Goal: Find specific fact: Find contact information

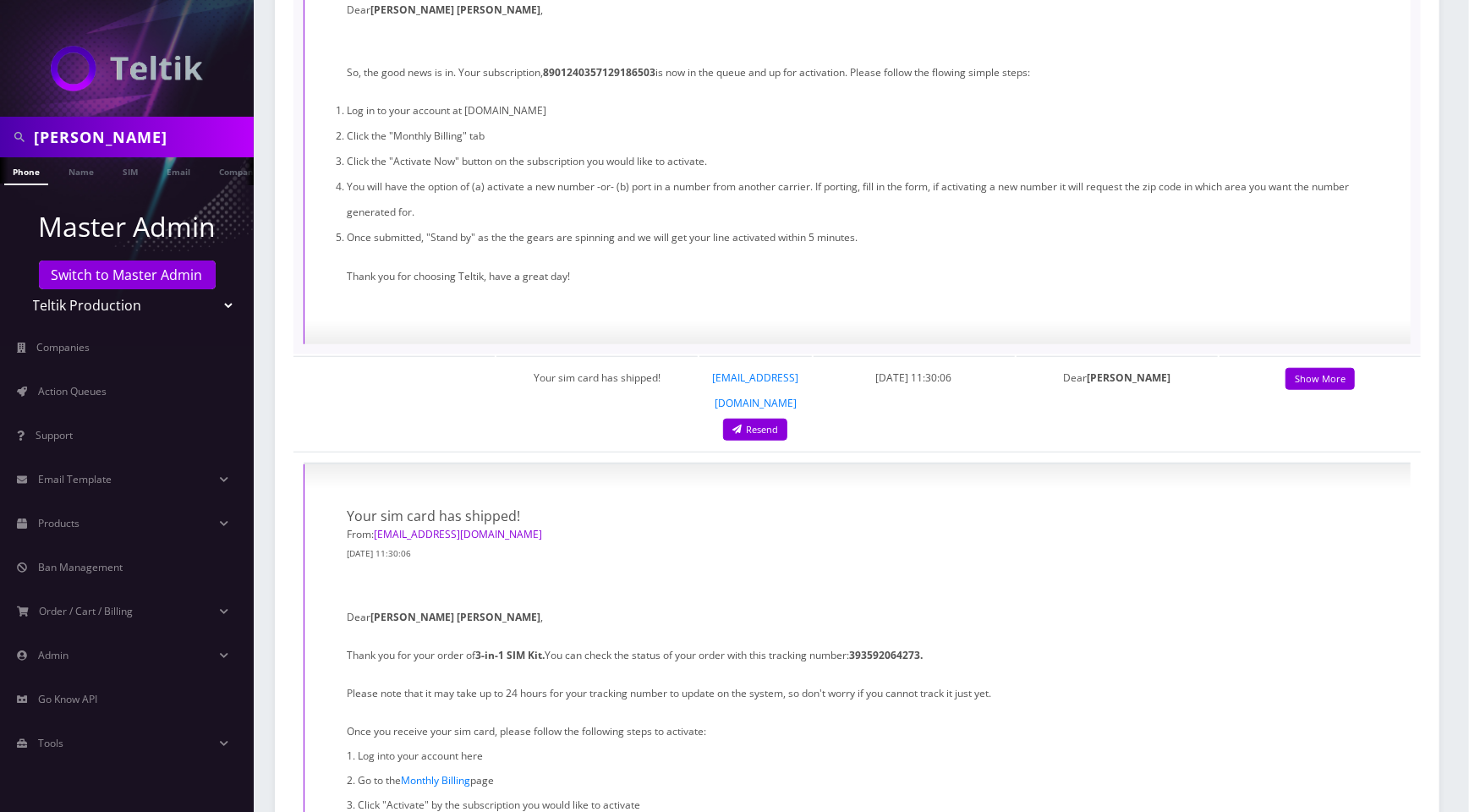
scroll to position [817, 0]
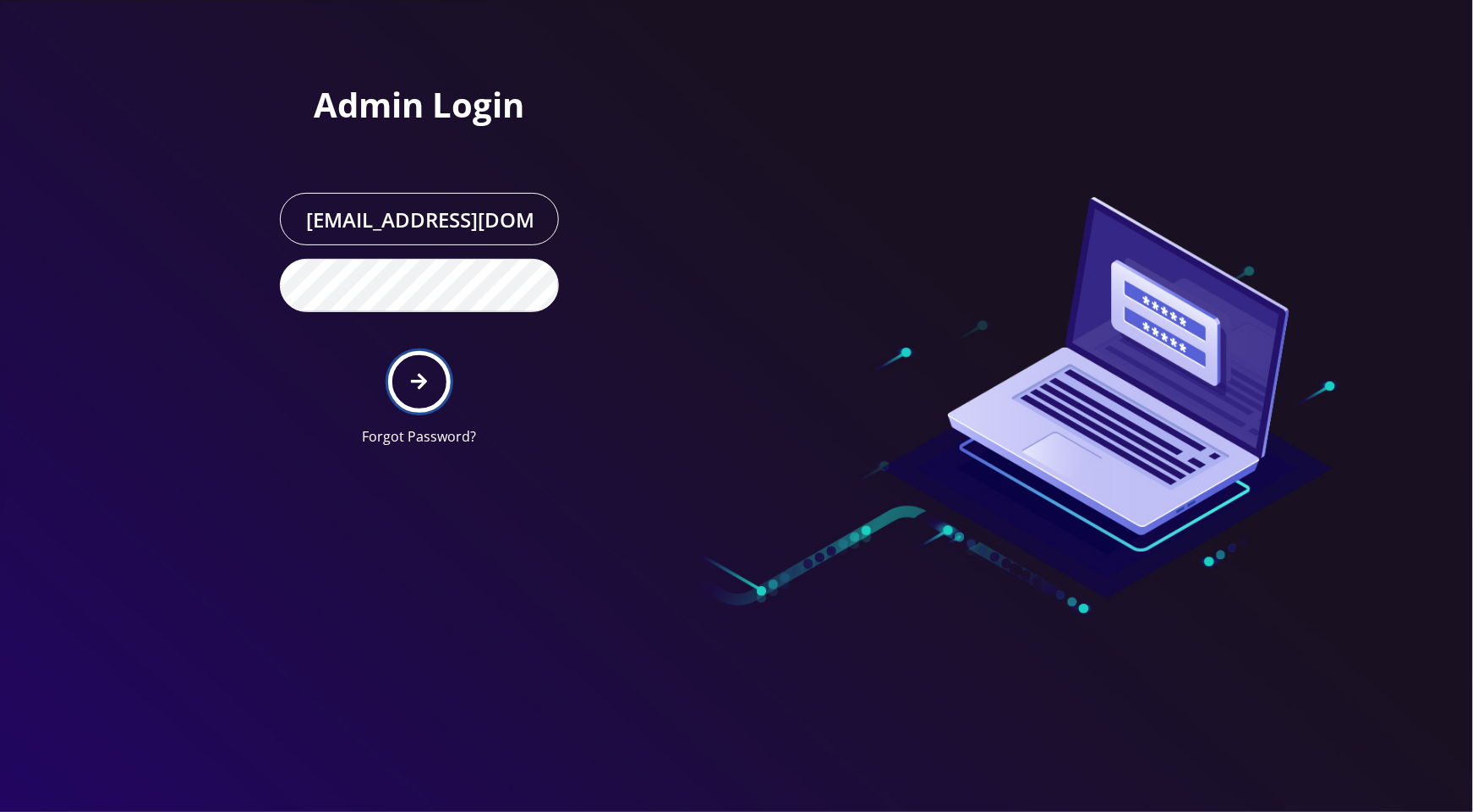
click at [420, 388] on icon "submit" at bounding box center [419, 382] width 16 height 19
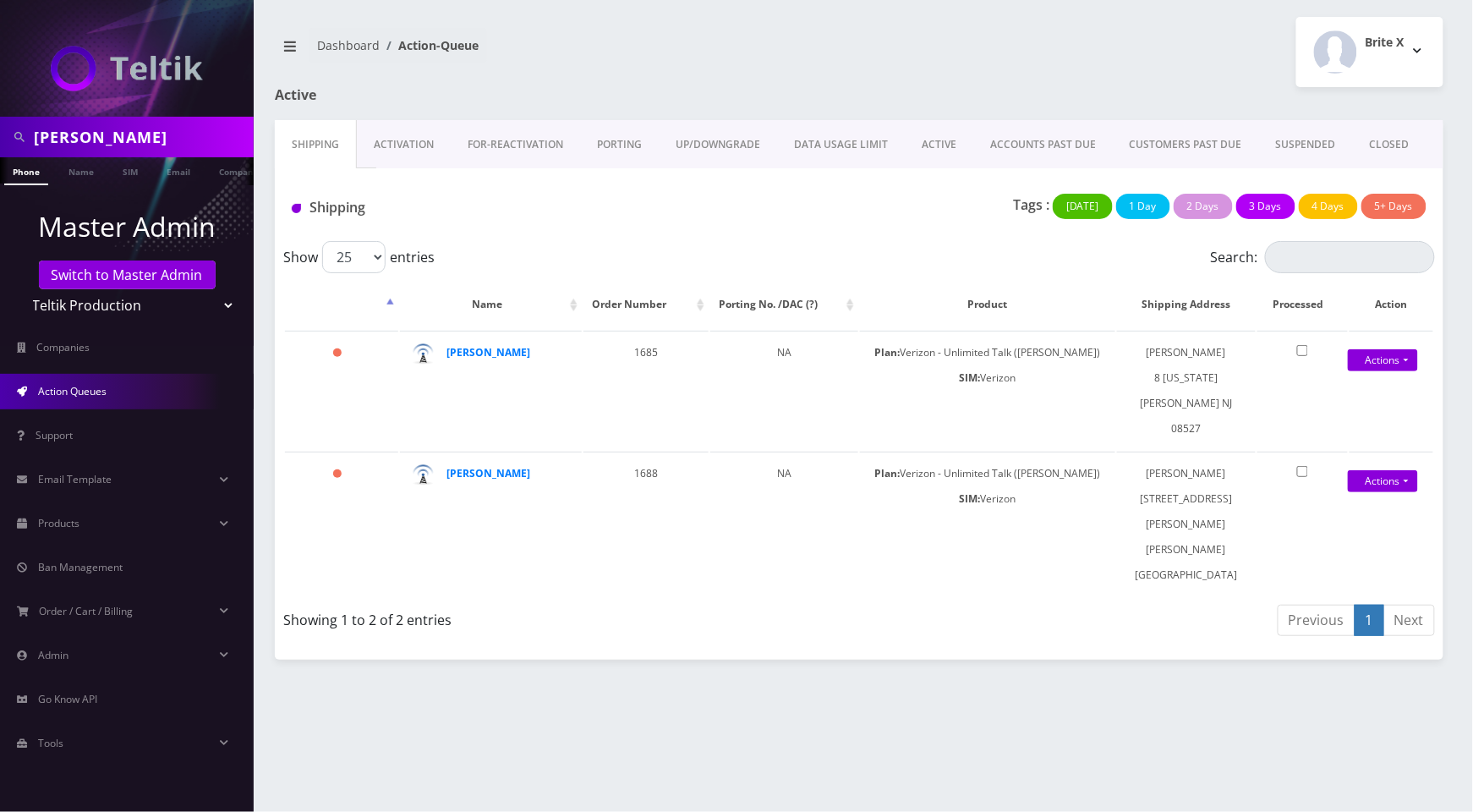
click at [182, 142] on input "George Ziemer" at bounding box center [142, 137] width 216 height 32
click at [225, 300] on select "Teltik Production My Link Mobile VennMobile Unlimited Advanced LTE Rexing Inc D…" at bounding box center [126, 305] width 216 height 32
select select "23"
click at [19, 289] on select "Teltik Production My Link Mobile VennMobile Unlimited Advanced LTE Rexing Inc D…" at bounding box center [126, 305] width 216 height 32
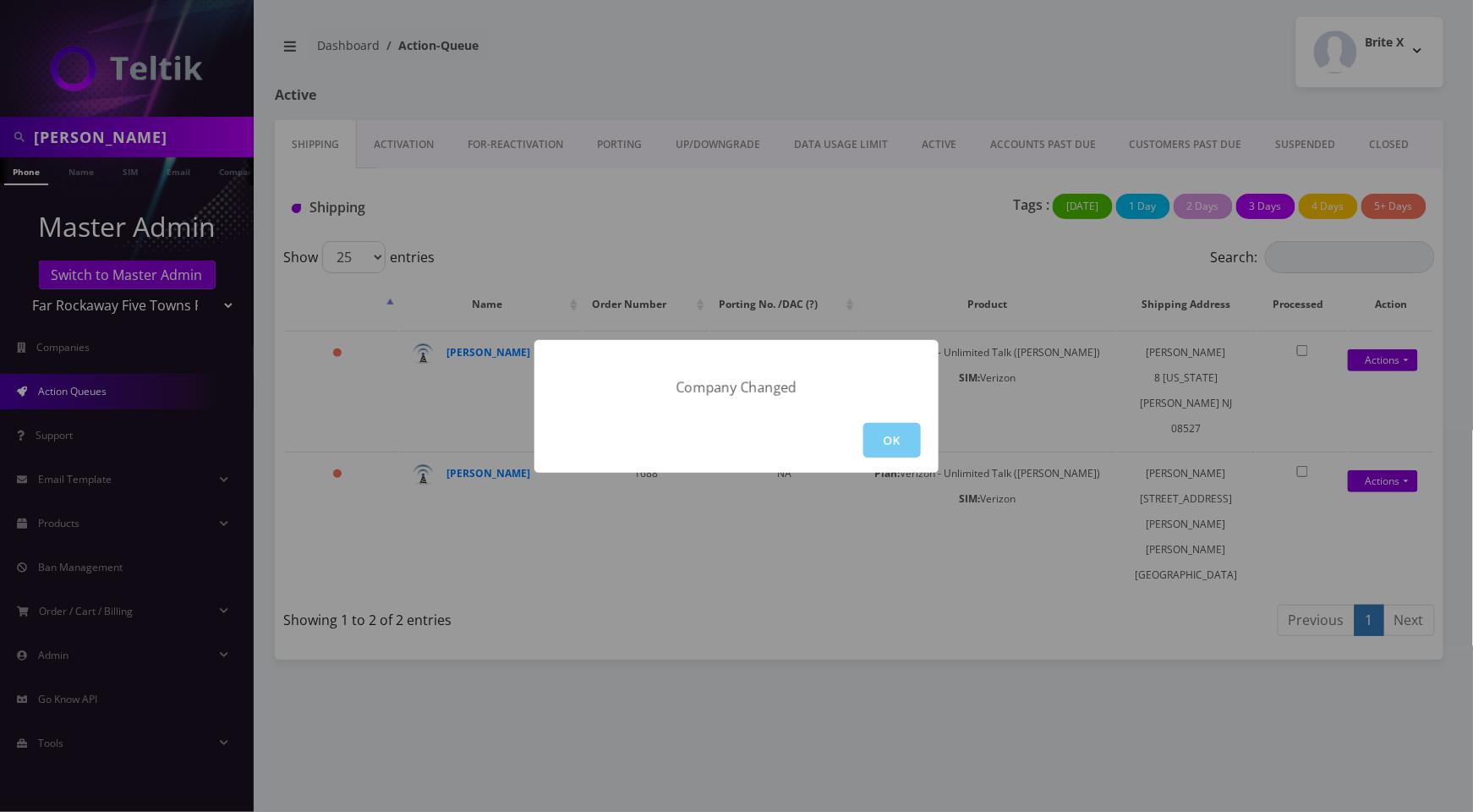
click at [882, 443] on button "OK" at bounding box center [892, 440] width 58 height 35
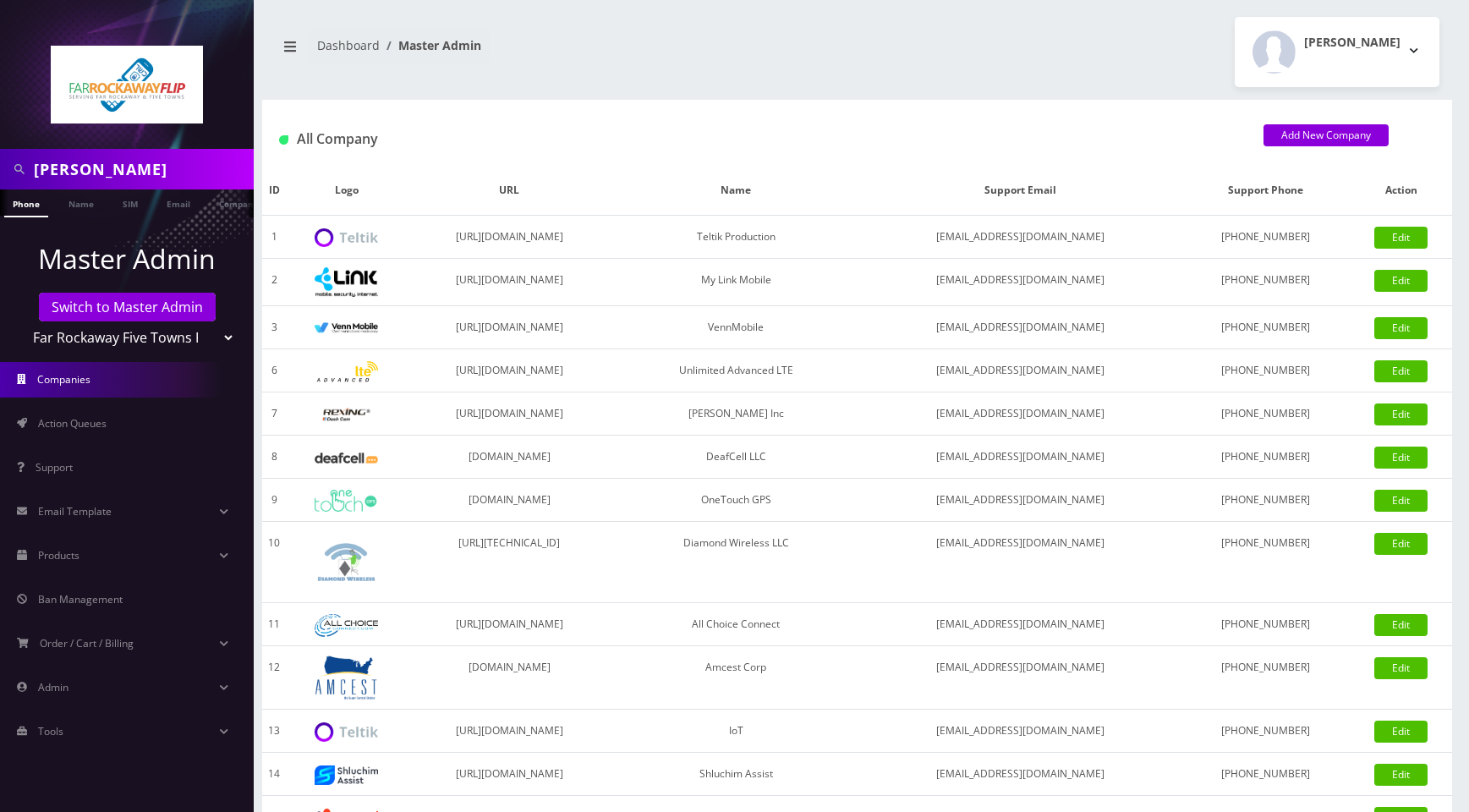
click at [166, 173] on input "George Ziemer" at bounding box center [142, 169] width 216 height 32
type input "Gold"
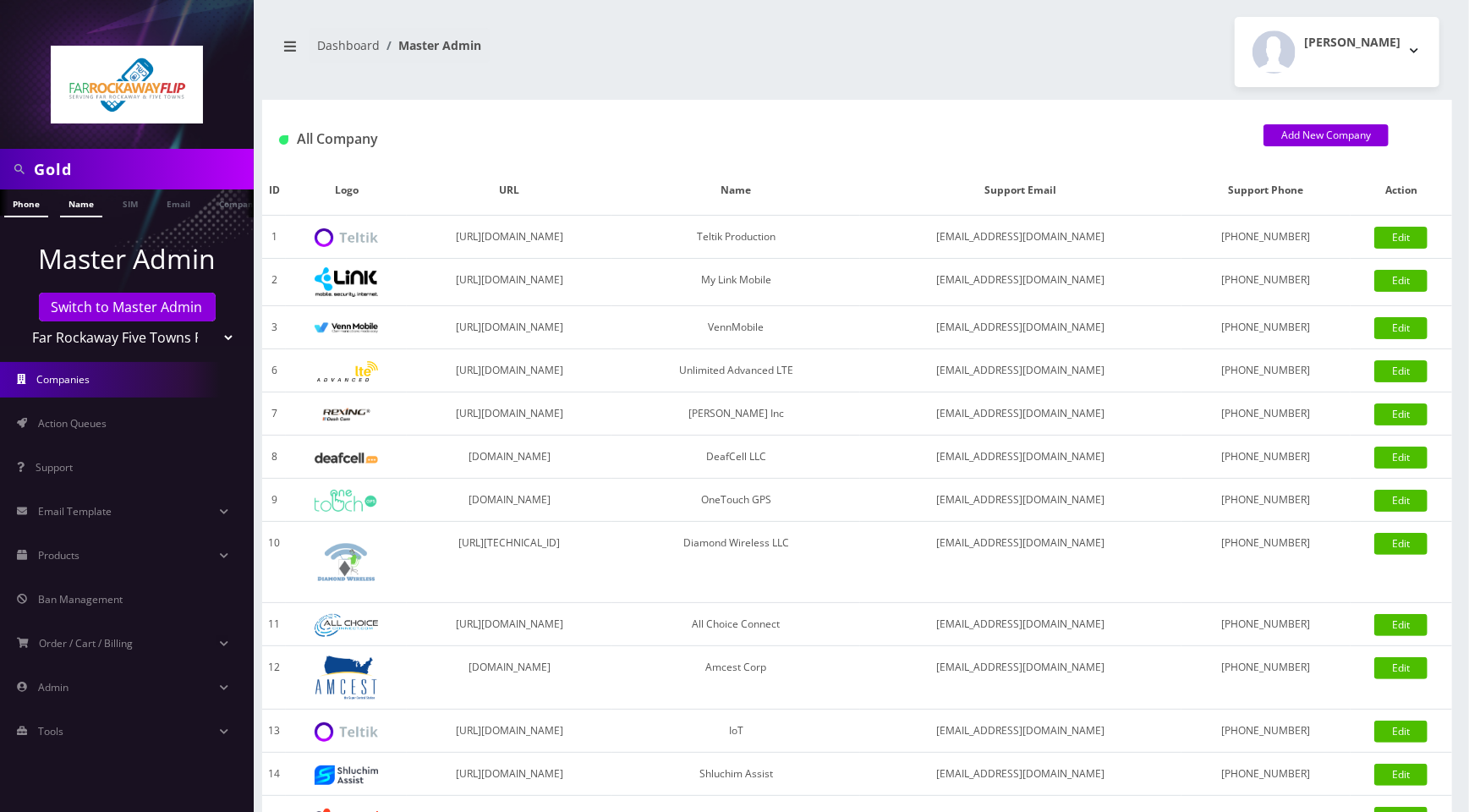
click at [85, 204] on link "Name" at bounding box center [81, 202] width 43 height 28
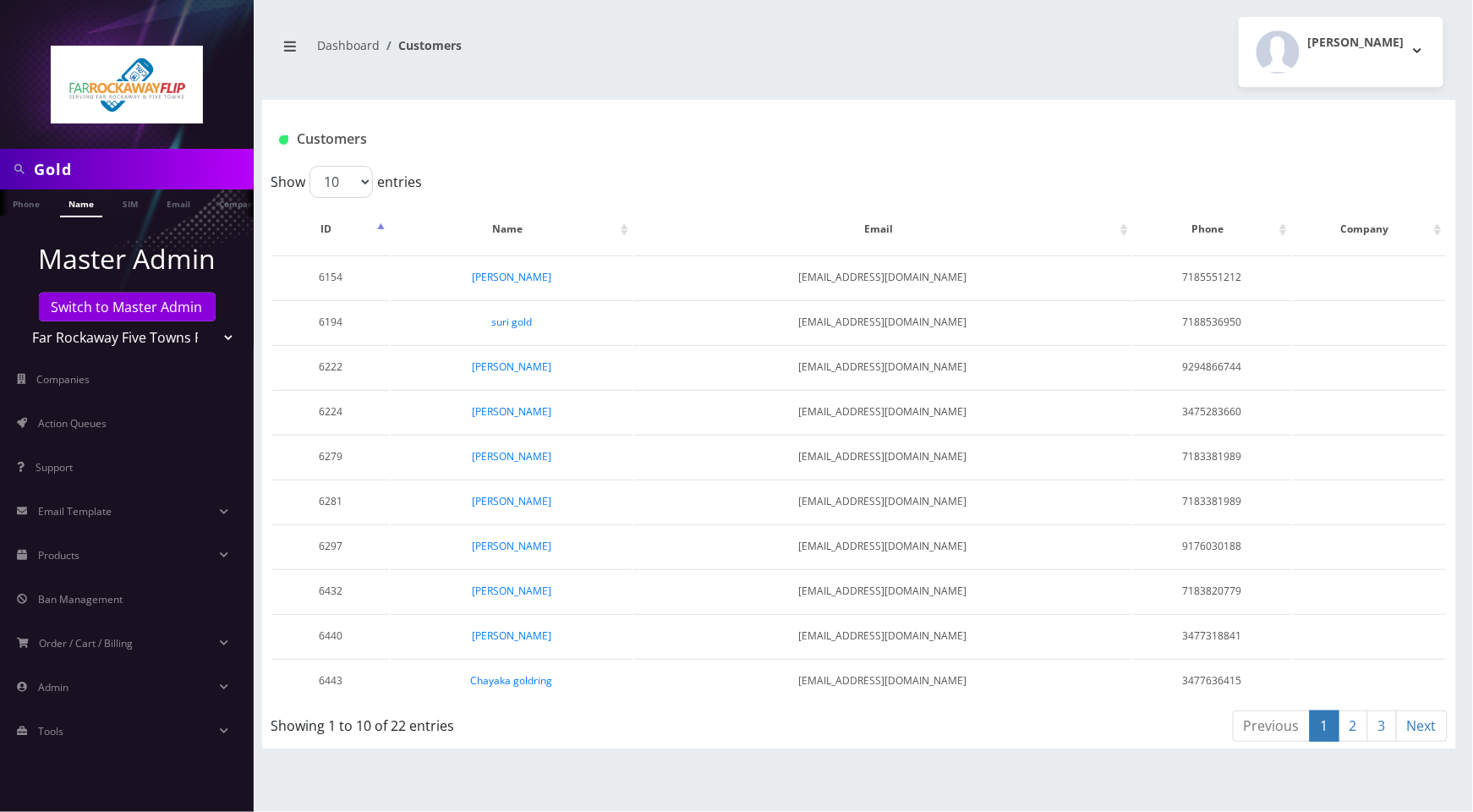
click at [1353, 724] on link "2" at bounding box center [1352, 726] width 29 height 31
click at [1387, 721] on link "3" at bounding box center [1382, 726] width 29 height 31
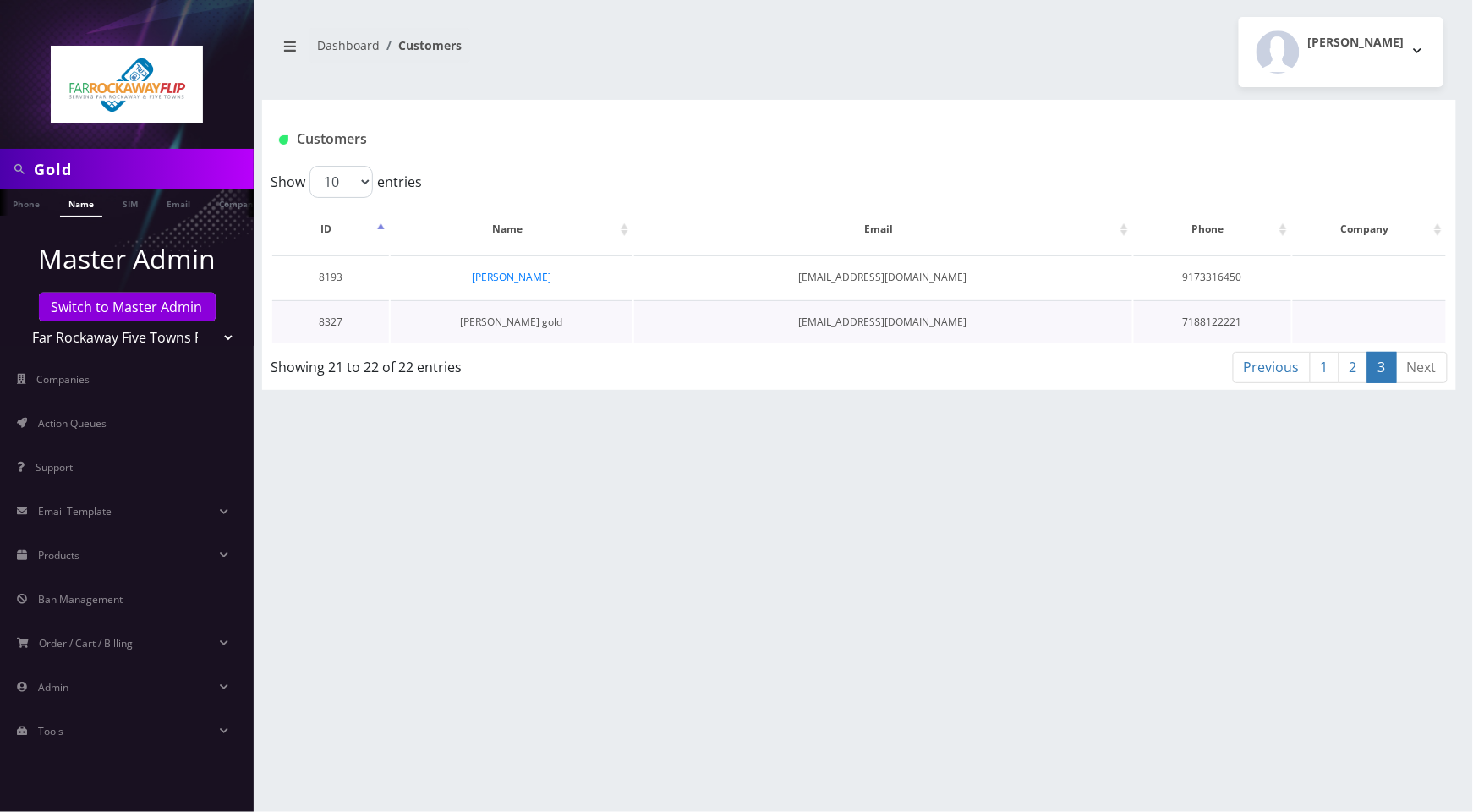
click at [508, 323] on link "[PERSON_NAME] gold" at bounding box center [511, 321] width 103 height 14
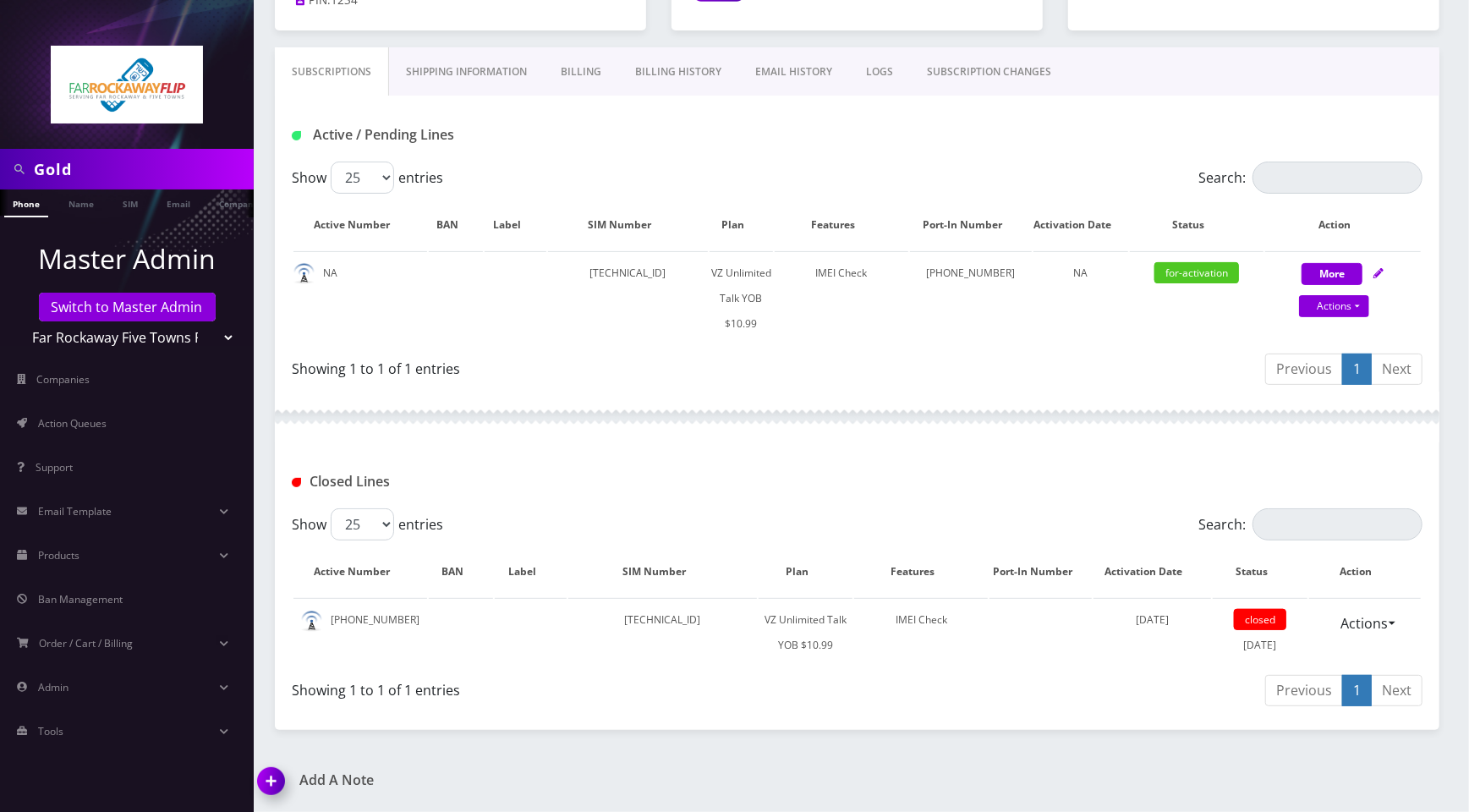
scroll to position [91, 0]
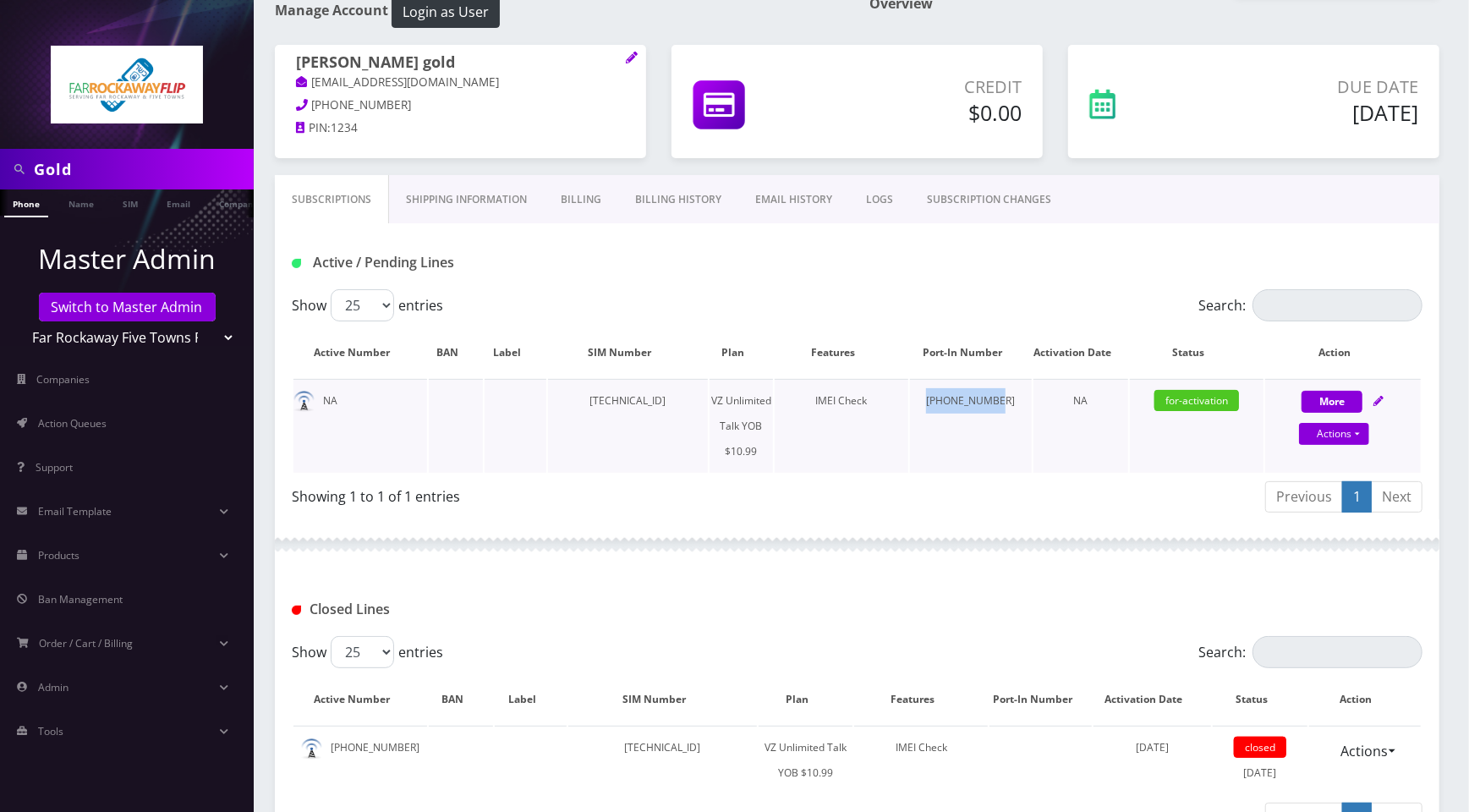
drag, startPoint x: 1014, startPoint y: 419, endPoint x: 947, endPoint y: 421, distance: 67.0
click at [947, 421] on td "929-651-6523" at bounding box center [971, 425] width 122 height 94
copy td "929-651-6523"
